Goal: Check status: Check status

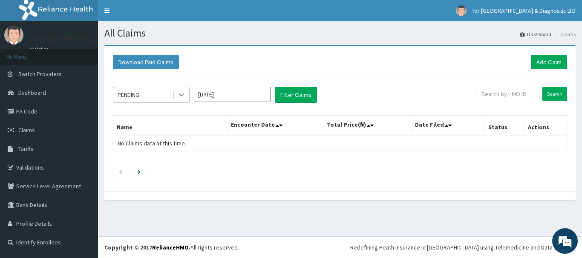
click at [176, 96] on div at bounding box center [181, 94] width 15 height 15
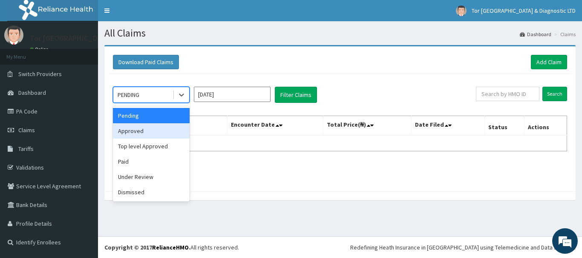
click at [157, 127] on div "Approved" at bounding box center [151, 130] width 77 height 15
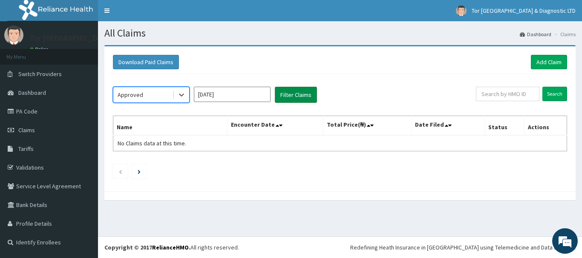
click at [285, 92] on button "Filter Claims" at bounding box center [296, 95] width 42 height 16
click at [284, 93] on button "Filter Claims" at bounding box center [296, 95] width 42 height 16
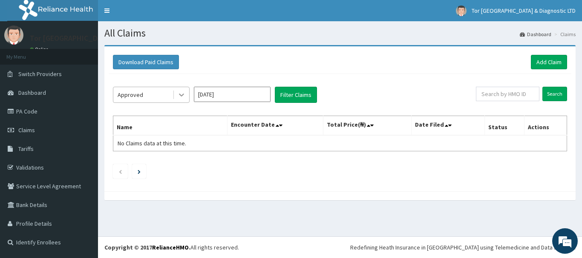
click at [182, 97] on icon at bounding box center [181, 95] width 9 height 9
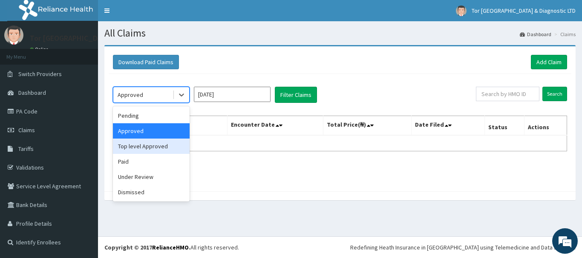
click at [149, 148] on div "Top level Approved" at bounding box center [151, 146] width 77 height 15
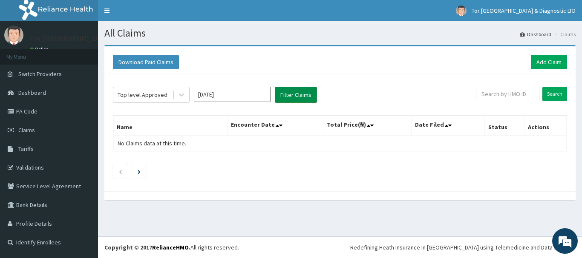
click at [291, 96] on button "Filter Claims" at bounding box center [296, 95] width 42 height 16
click at [181, 95] on icon at bounding box center [181, 95] width 5 height 3
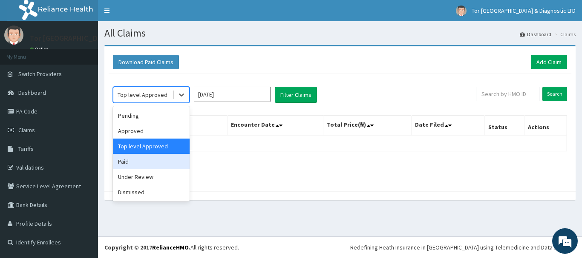
click at [141, 163] on div "Paid" at bounding box center [151, 161] width 77 height 15
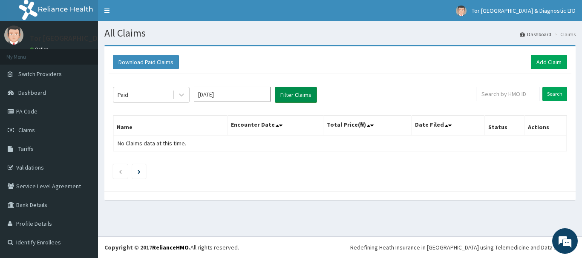
click at [297, 97] on button "Filter Claims" at bounding box center [296, 95] width 42 height 16
click at [30, 125] on link "Claims" at bounding box center [49, 130] width 98 height 19
click at [177, 95] on div at bounding box center [181, 94] width 15 height 15
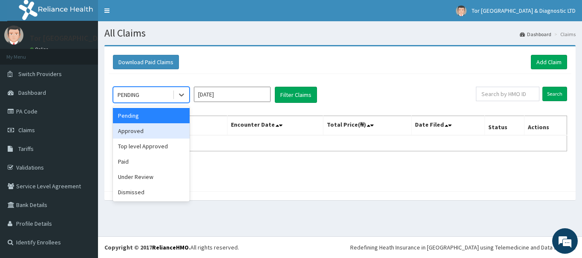
click at [139, 130] on div "Approved" at bounding box center [151, 130] width 77 height 15
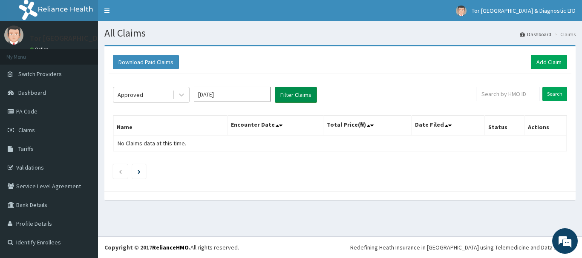
click at [297, 90] on button "Filter Claims" at bounding box center [296, 95] width 42 height 16
click at [294, 95] on button "Filter Claims" at bounding box center [296, 95] width 42 height 16
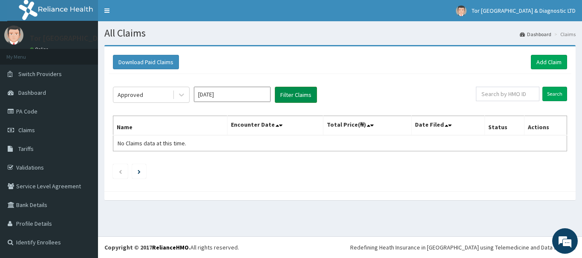
click at [294, 95] on button "Filter Claims" at bounding box center [296, 95] width 42 height 16
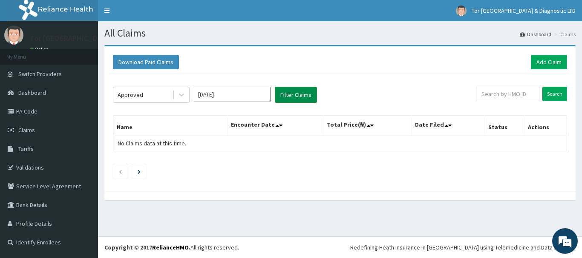
click at [291, 95] on button "Filter Claims" at bounding box center [296, 95] width 42 height 16
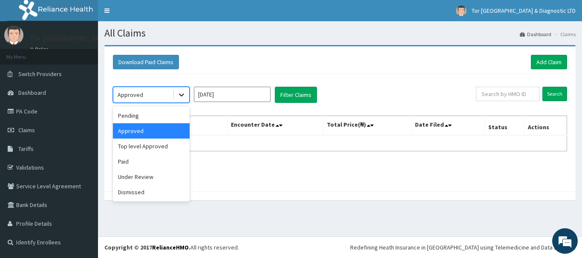
click at [181, 96] on icon at bounding box center [181, 95] width 5 height 3
click at [148, 148] on div "Top level Approved" at bounding box center [151, 146] width 77 height 15
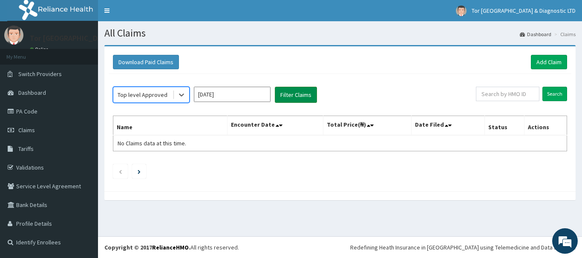
click at [291, 95] on button "Filter Claims" at bounding box center [296, 95] width 42 height 16
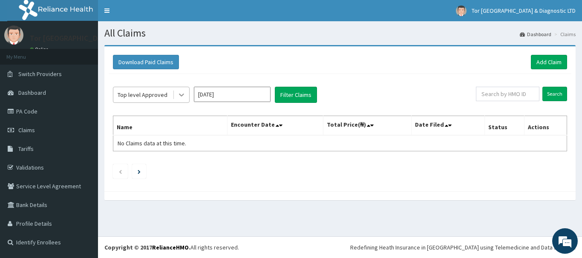
click at [180, 92] on icon at bounding box center [181, 95] width 9 height 9
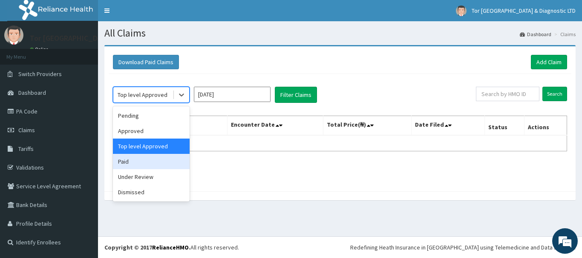
click at [137, 160] on div "Paid" at bounding box center [151, 161] width 77 height 15
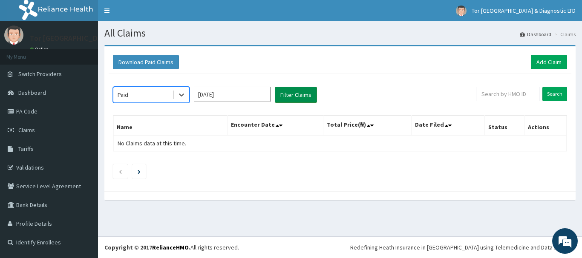
click at [284, 98] on button "Filter Claims" at bounding box center [296, 95] width 42 height 16
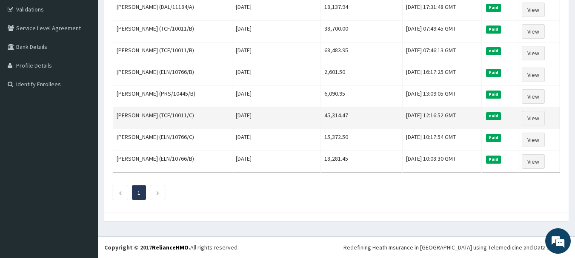
scroll to position [116, 0]
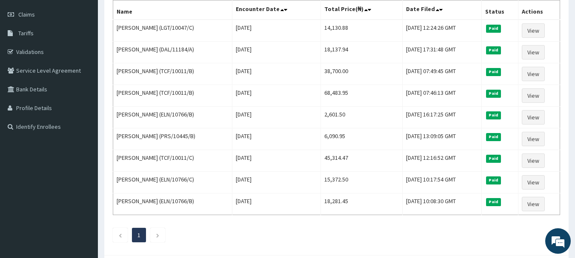
click at [304, 244] on div "Paid Aug 2025 Filter Claims Search Name Encounter Date Total Price(₦) Date File…" at bounding box center [337, 104] width 456 height 293
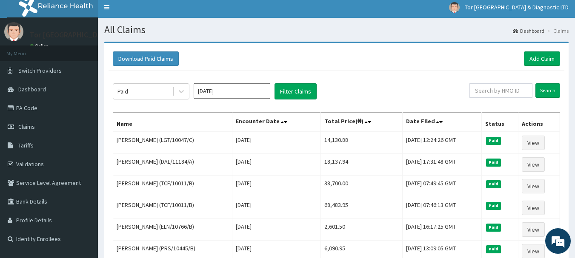
scroll to position [0, 0]
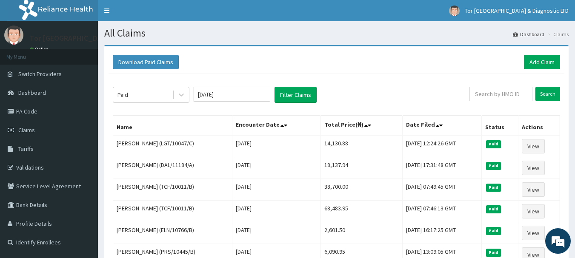
click at [226, 95] on input "[DATE]" at bounding box center [232, 94] width 77 height 15
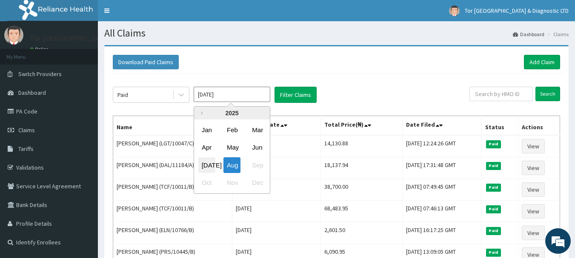
click at [204, 168] on div "Jul" at bounding box center [206, 166] width 17 height 16
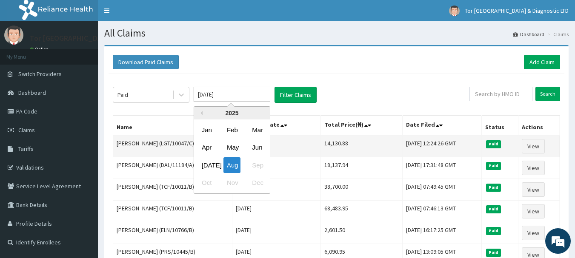
type input "Jul 2025"
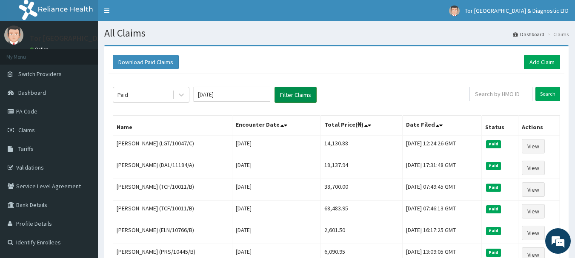
click at [299, 94] on button "Filter Claims" at bounding box center [296, 95] width 42 height 16
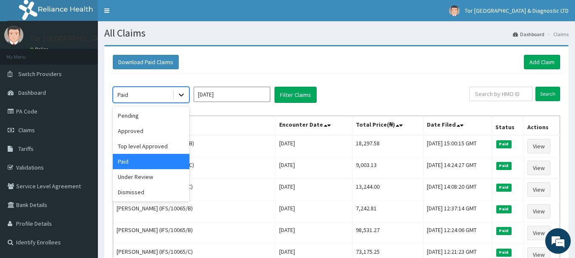
click at [178, 97] on icon at bounding box center [181, 95] width 9 height 9
click at [145, 131] on div "Approved" at bounding box center [151, 130] width 77 height 15
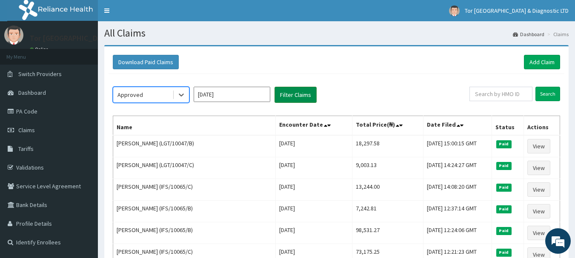
click at [286, 98] on button "Filter Claims" at bounding box center [296, 95] width 42 height 16
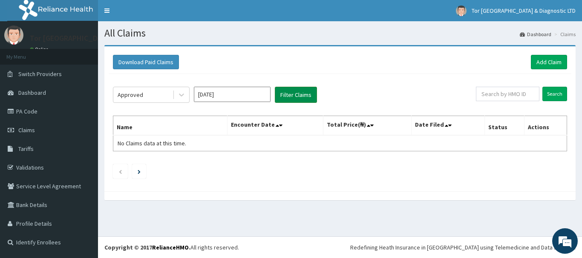
click at [287, 97] on button "Filter Claims" at bounding box center [296, 95] width 42 height 16
click at [182, 94] on icon at bounding box center [181, 95] width 9 height 9
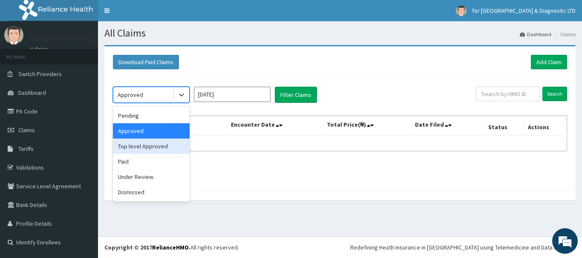
click at [143, 143] on div "Top level Approved" at bounding box center [151, 146] width 77 height 15
click at [143, 143] on span "No Claims data at this time." at bounding box center [152, 144] width 69 height 8
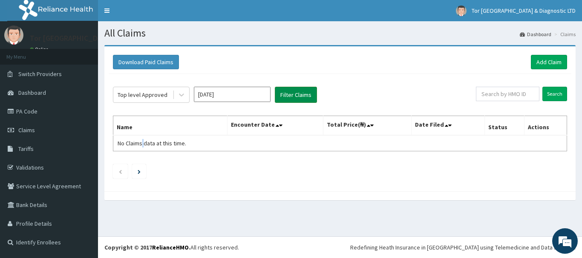
click at [288, 95] on button "Filter Claims" at bounding box center [296, 95] width 42 height 16
